Goal: Transaction & Acquisition: Purchase product/service

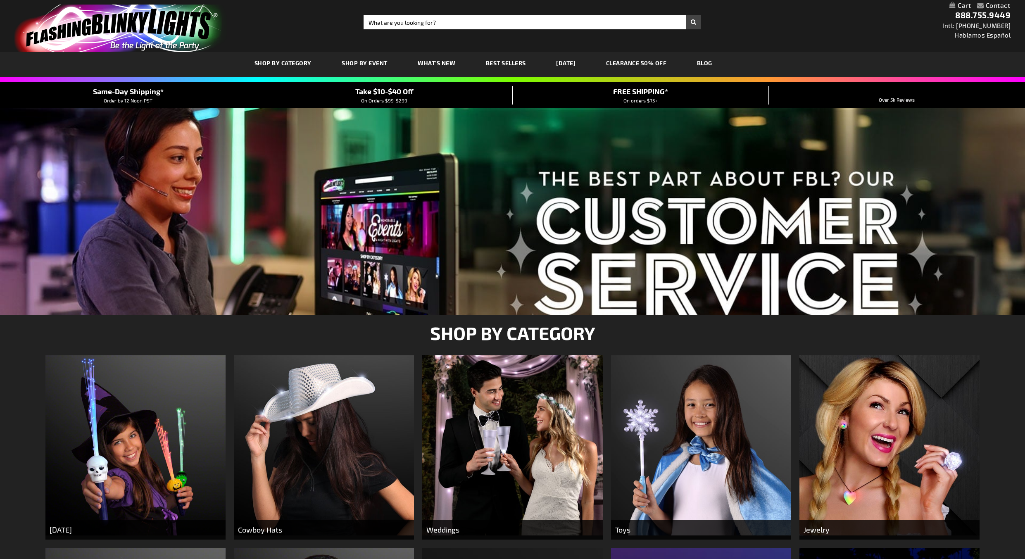
click at [483, 24] on input "Search" at bounding box center [531, 22] width 337 height 14
type input "disco"
click at [686, 15] on button "Search" at bounding box center [693, 22] width 15 height 14
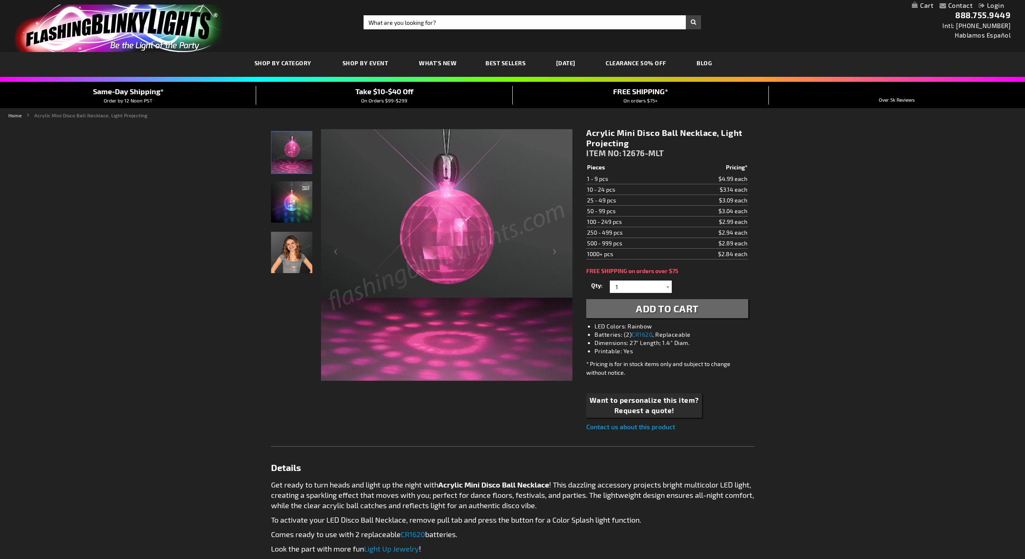
click at [293, 211] on img "Acrylic Mini Disco Ball Necklace, Light Projecting" at bounding box center [291, 201] width 41 height 41
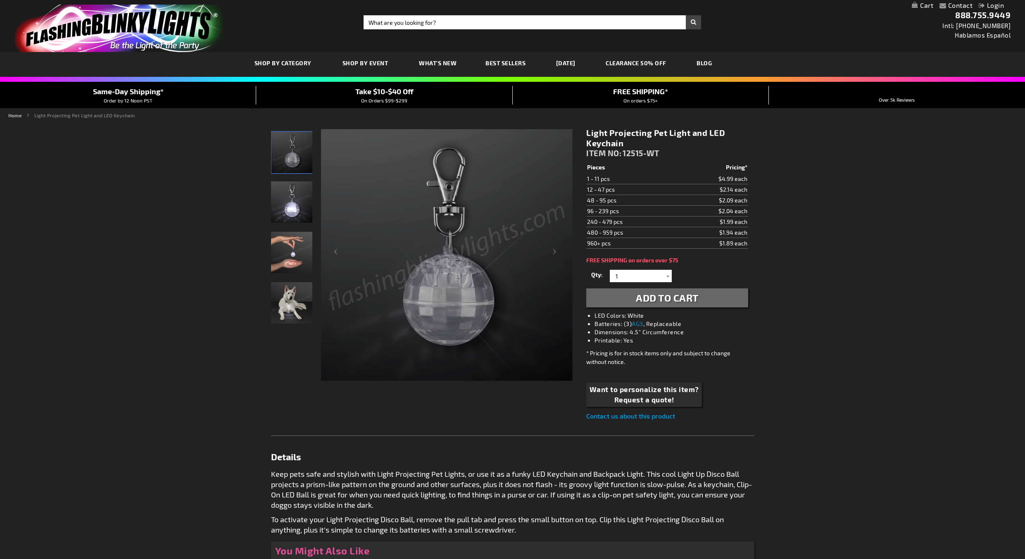
click at [301, 218] on img "Light Projecting Pet Light and LED Keychain" at bounding box center [291, 201] width 41 height 41
